Goal: Navigation & Orientation: Understand site structure

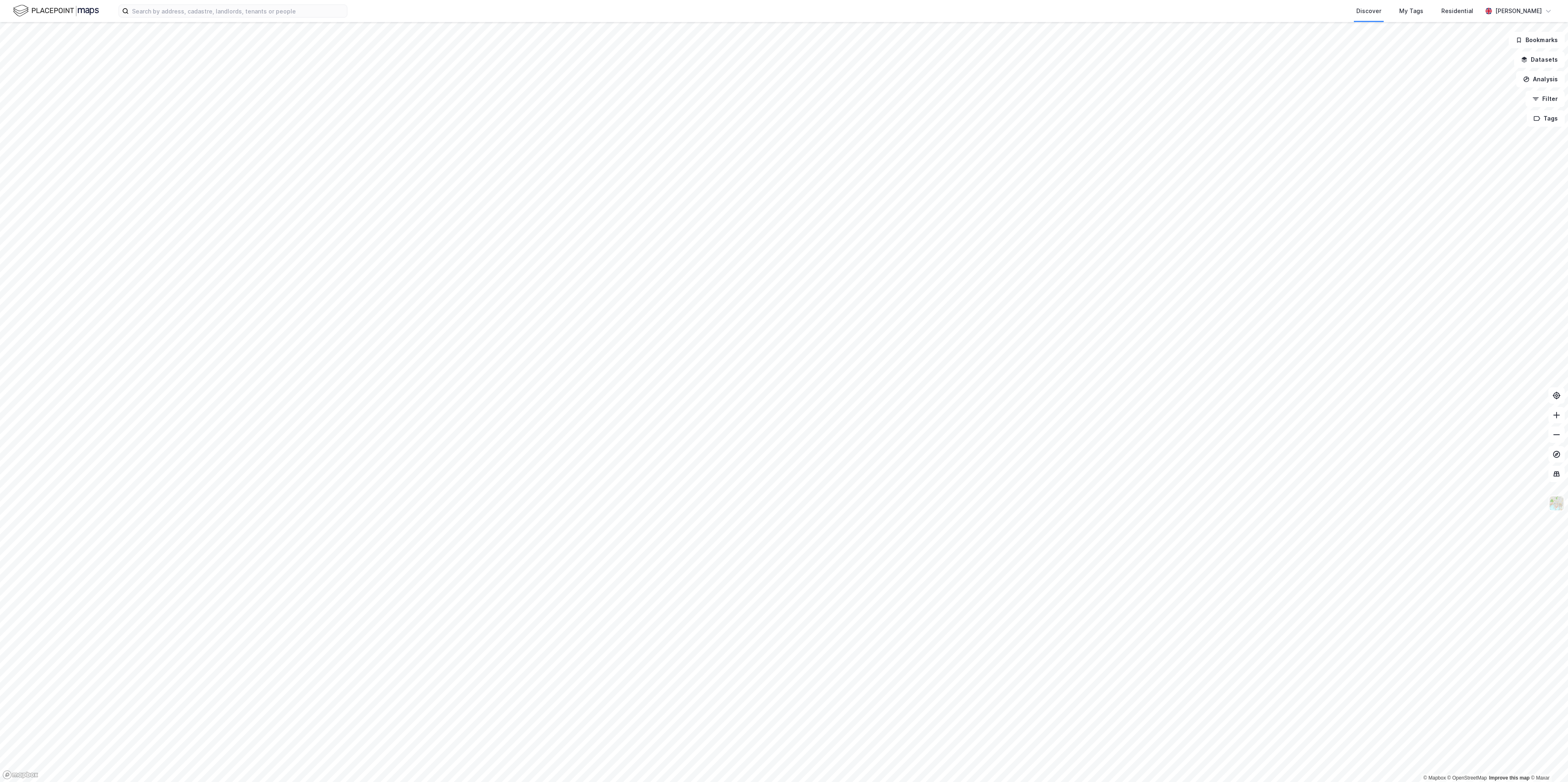
click at [1556, 502] on img at bounding box center [1556, 503] width 15 height 15
click at [1494, 489] on div "Major Owner" at bounding box center [1491, 499] width 105 height 23
click at [1494, 477] on div "Labels" at bounding box center [1491, 476] width 105 height 23
click at [1489, 502] on div "Major Owner" at bounding box center [1485, 499] width 36 height 10
click at [1499, 298] on div "3D (Beta)" at bounding box center [1491, 301] width 105 height 23
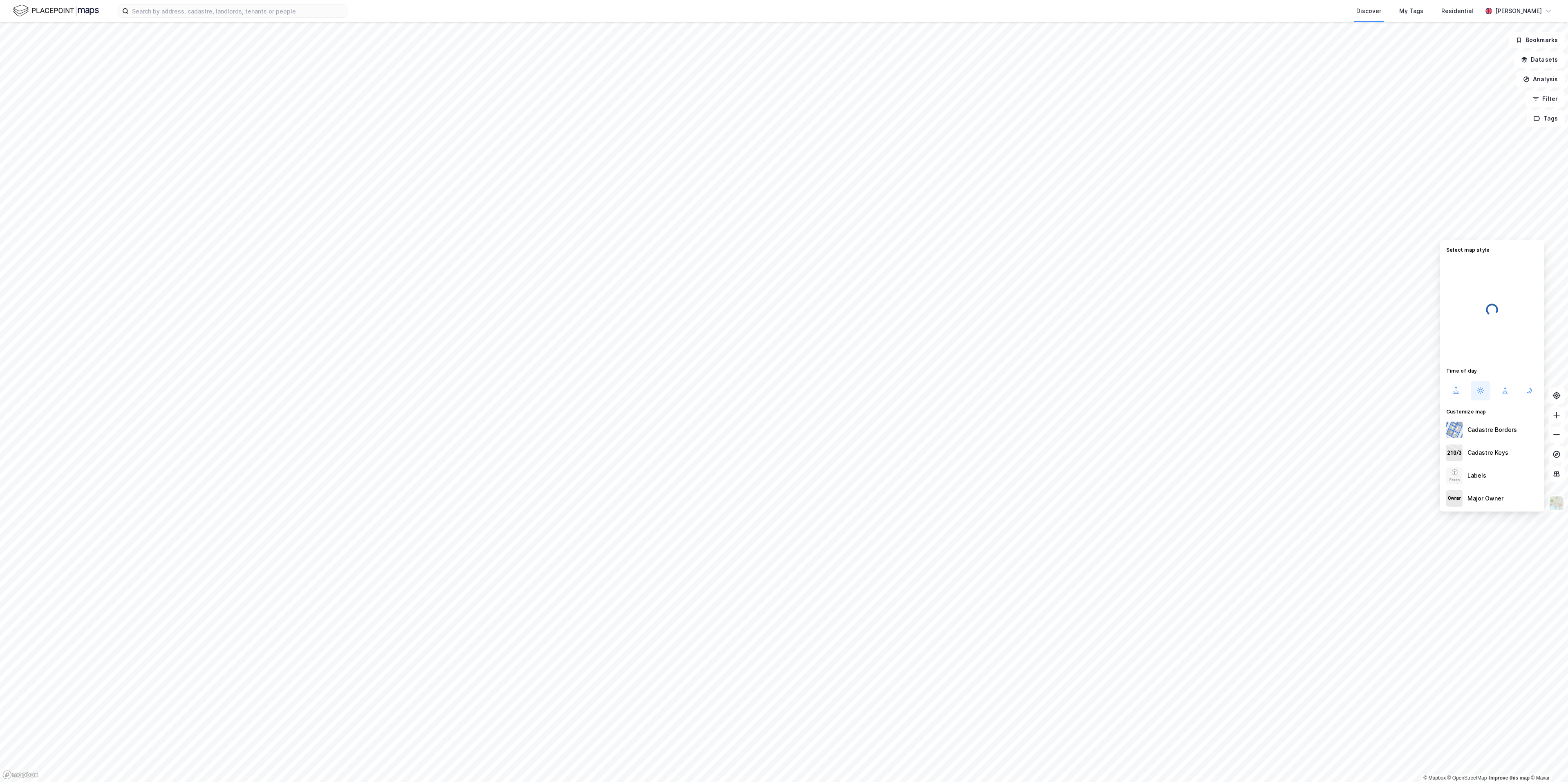
click at [1122, 289] on div at bounding box center [784, 391] width 1568 height 782
click at [1555, 504] on img at bounding box center [1555, 503] width 15 height 15
click at [1491, 480] on div "Labels" at bounding box center [1491, 476] width 105 height 23
click at [1554, 503] on img at bounding box center [1555, 503] width 15 height 15
click at [1557, 506] on img at bounding box center [1555, 503] width 15 height 15
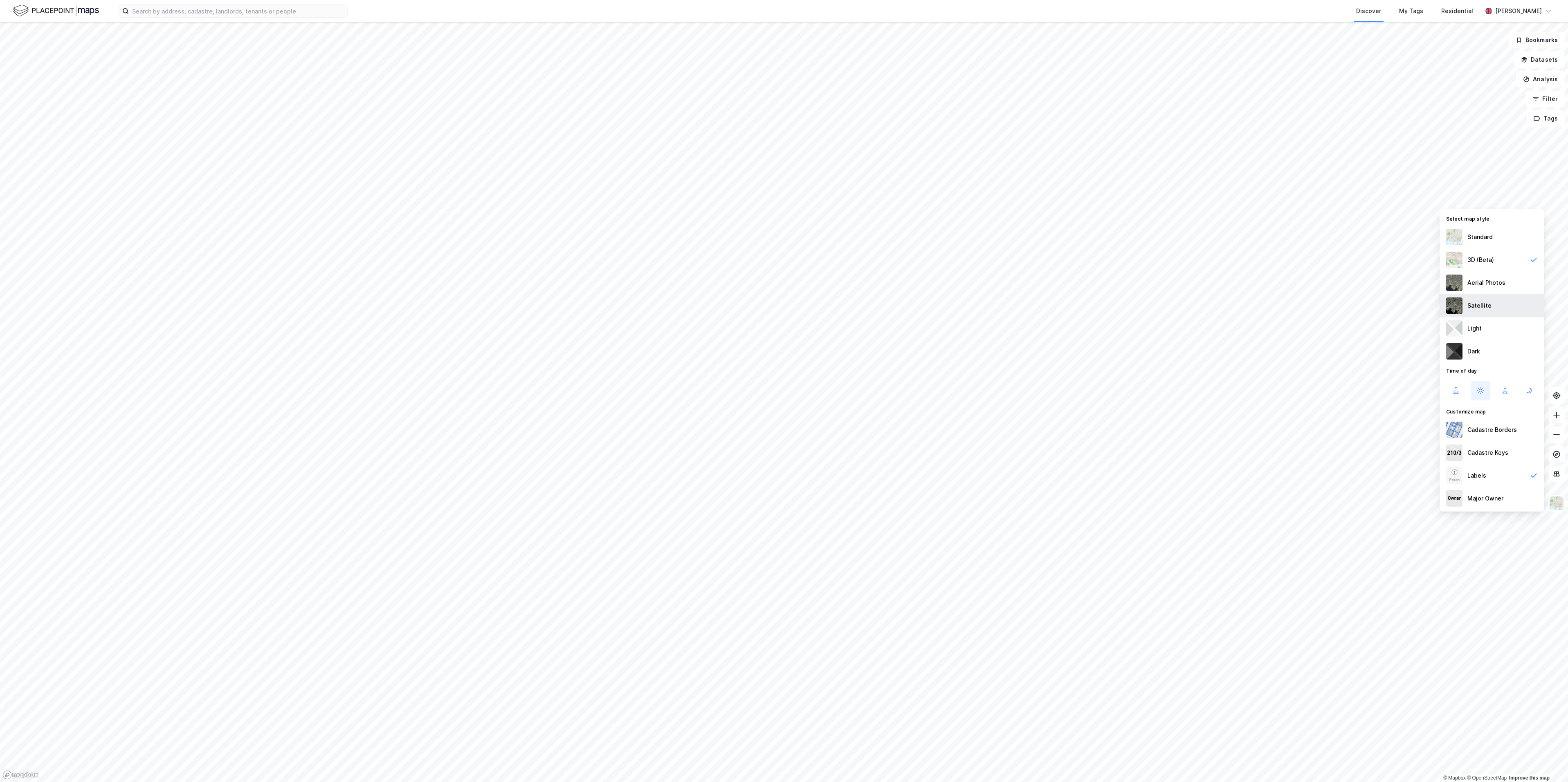
click at [1478, 302] on div "Satellite" at bounding box center [1479, 305] width 24 height 10
click at [1553, 476] on icon at bounding box center [1556, 474] width 8 height 8
click at [1560, 478] on button at bounding box center [1556, 474] width 16 height 16
click at [1558, 504] on img at bounding box center [1556, 503] width 15 height 15
click at [1493, 302] on div "3D (Beta)" at bounding box center [1491, 301] width 105 height 23
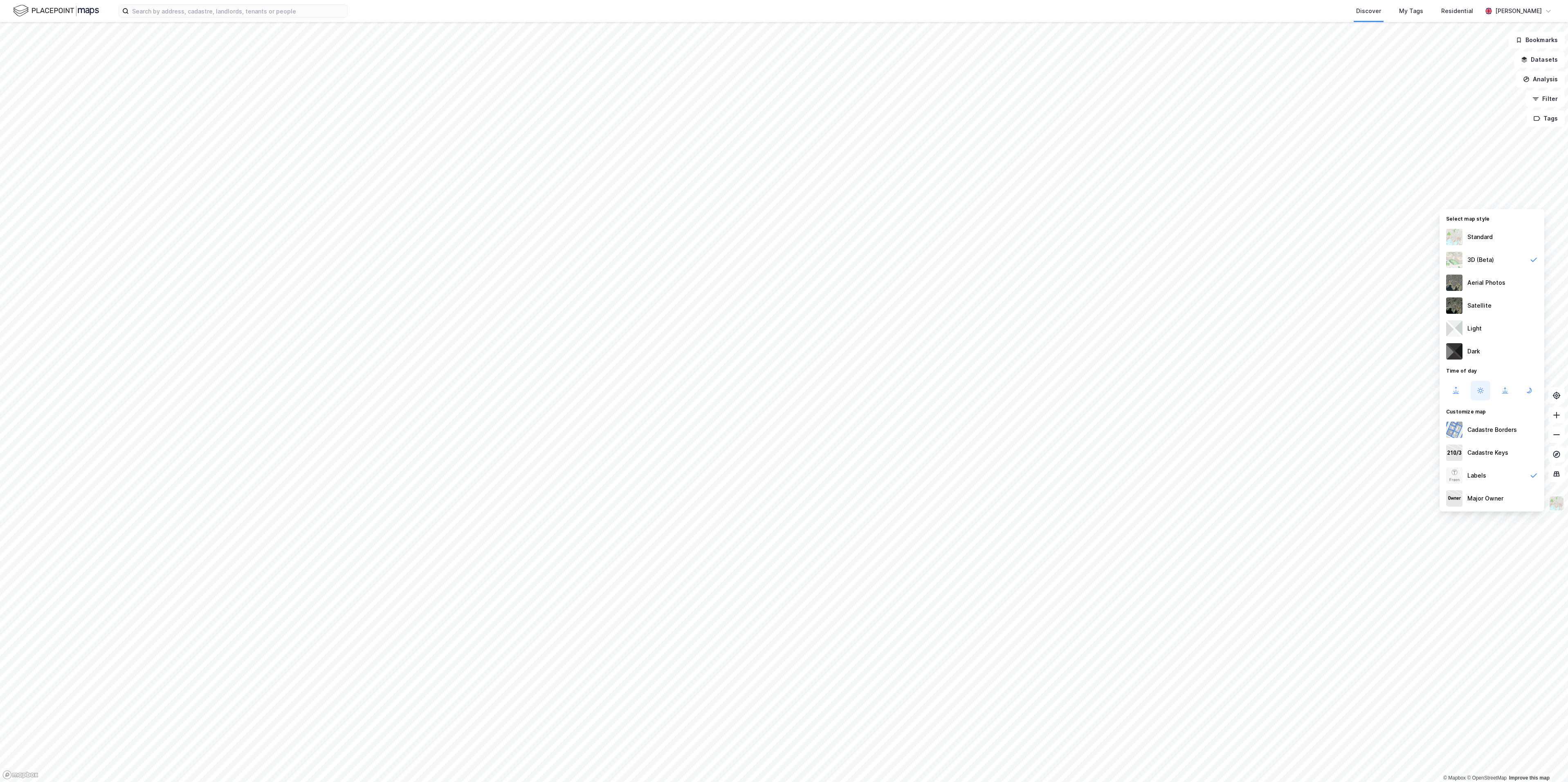
click at [1553, 503] on img at bounding box center [1556, 503] width 15 height 15
